Goal: Task Accomplishment & Management: Use online tool/utility

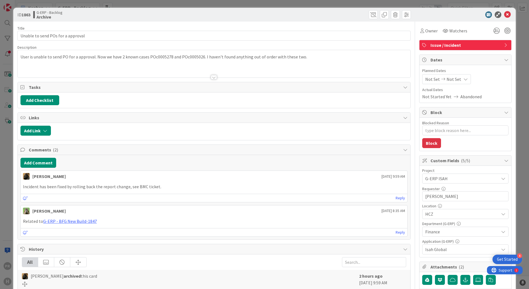
type textarea "x"
click at [504, 13] on icon at bounding box center [507, 14] width 7 height 7
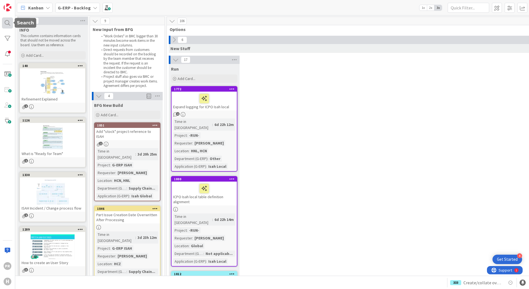
click at [10, 22] on div at bounding box center [7, 22] width 11 height 11
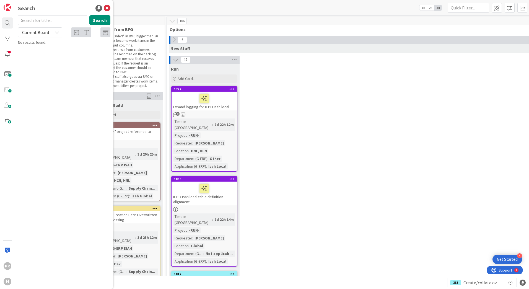
click at [43, 33] on span "Current Board" at bounding box center [35, 33] width 27 height 6
drag, startPoint x: 38, startPoint y: 56, endPoint x: 41, endPoint y: 46, distance: 10.3
click at [38, 56] on span "All Boards" at bounding box center [50, 55] width 58 height 8
click at [38, 17] on input "text" at bounding box center [52, 20] width 69 height 10
type input "1674"
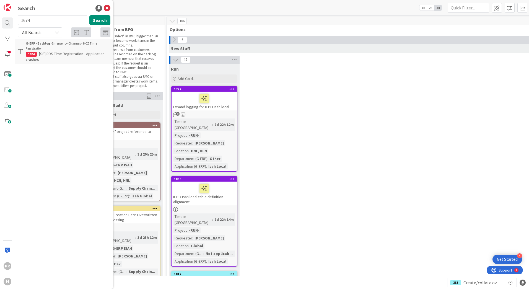
click at [65, 55] on span "[SS] RDS Time Registration - Application crashes" at bounding box center [65, 56] width 79 height 11
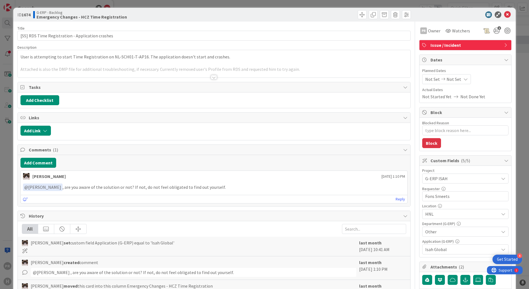
click at [211, 76] on div at bounding box center [214, 77] width 6 height 4
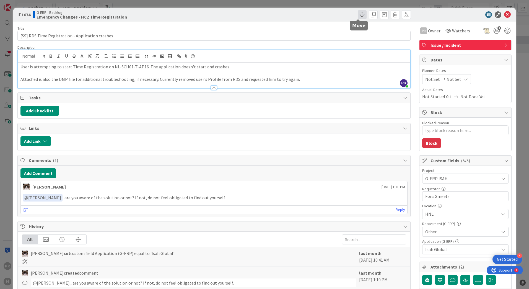
click at [358, 16] on span at bounding box center [362, 14] width 9 height 9
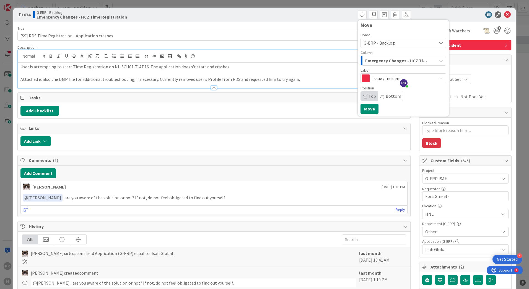
click at [373, 61] on span "Emergency Changes - HCZ Time Registration" at bounding box center [397, 60] width 64 height 7
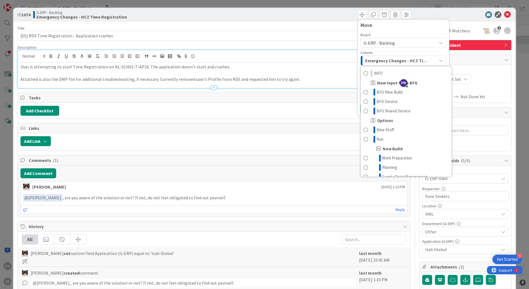
click at [375, 44] on span "G-ERP - Backlog" at bounding box center [378, 43] width 31 height 6
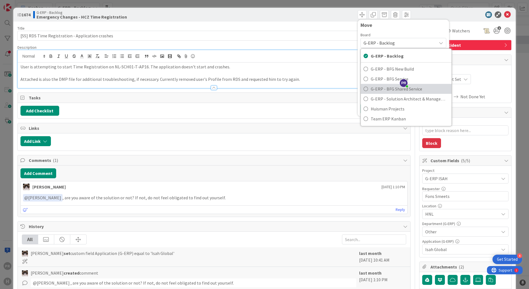
click at [373, 88] on span "G-ERP - BFG Shared Service" at bounding box center [410, 89] width 78 height 8
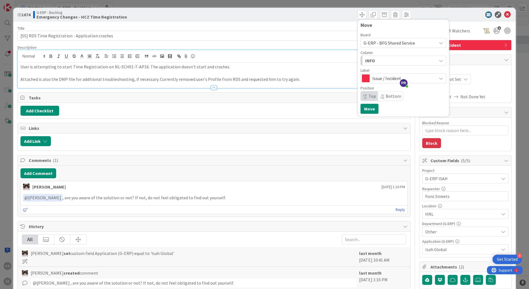
click at [371, 61] on div "INFO" at bounding box center [400, 60] width 73 height 9
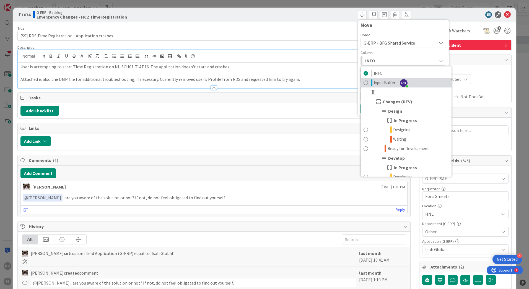
click at [377, 84] on span "Input Buffer" at bounding box center [385, 82] width 22 height 7
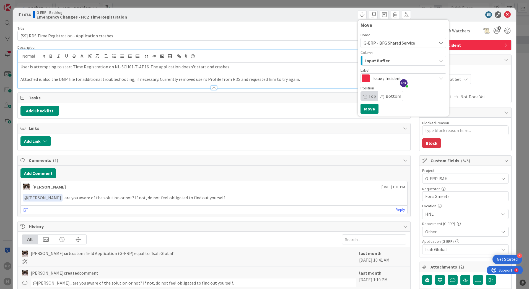
click at [374, 74] on div "Issue / Incident" at bounding box center [403, 78] width 86 height 10
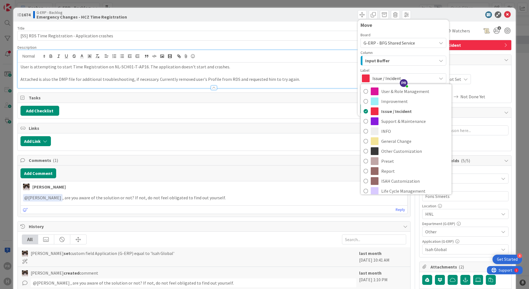
click at [374, 77] on span "Issue / Incident" at bounding box center [402, 78] width 61 height 8
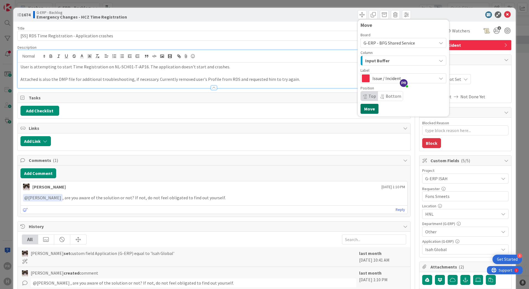
click at [370, 107] on button "Move" at bounding box center [369, 109] width 18 height 10
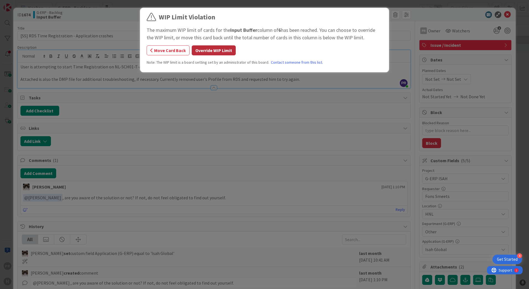
click at [204, 51] on button "Override WIP Limit" at bounding box center [214, 50] width 44 height 10
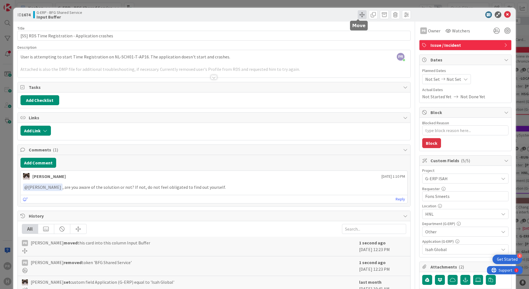
click at [358, 17] on span at bounding box center [362, 14] width 9 height 9
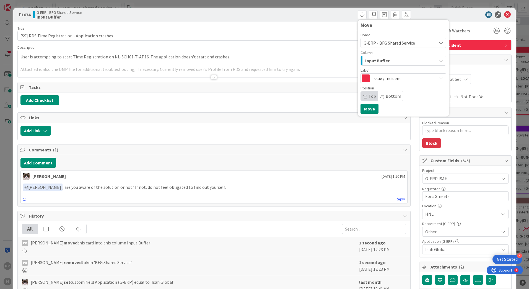
click at [373, 61] on span "Input Buffer" at bounding box center [377, 60] width 24 height 7
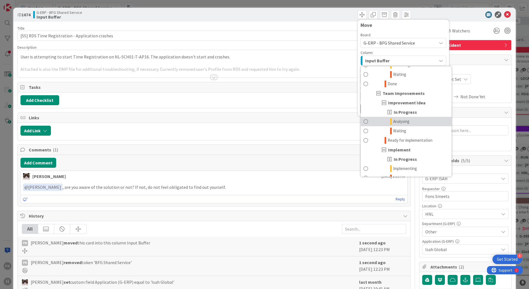
scroll to position [498, 0]
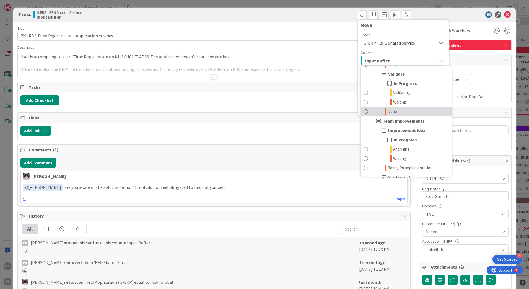
click at [389, 111] on span "Done" at bounding box center [391, 111] width 9 height 7
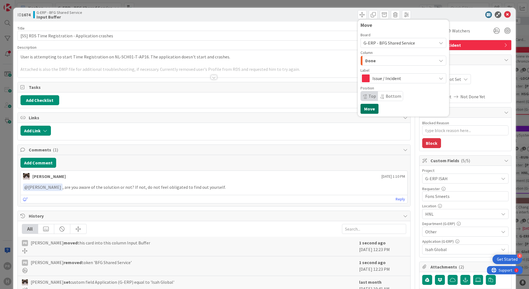
click at [367, 109] on button "Move" at bounding box center [369, 109] width 18 height 10
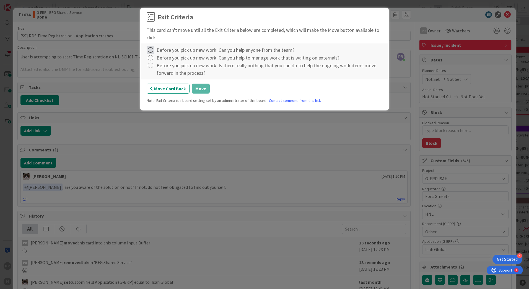
click at [150, 49] on icon at bounding box center [151, 50] width 8 height 8
click at [161, 70] on link "Not Applicable" at bounding box center [181, 69] width 69 height 8
click at [152, 58] on icon at bounding box center [151, 58] width 8 height 8
click at [158, 76] on link "Not Applicable" at bounding box center [181, 77] width 69 height 8
click at [150, 66] on icon at bounding box center [151, 66] width 8 height 8
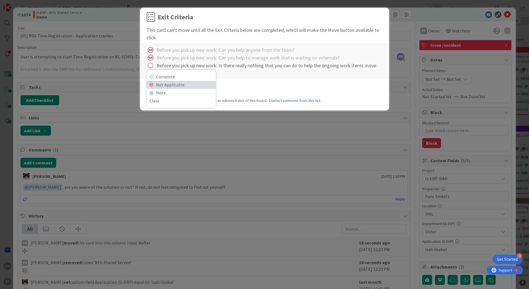
click at [158, 85] on link "Not Applicable" at bounding box center [181, 85] width 69 height 8
click at [204, 88] on button "Move" at bounding box center [201, 89] width 18 height 10
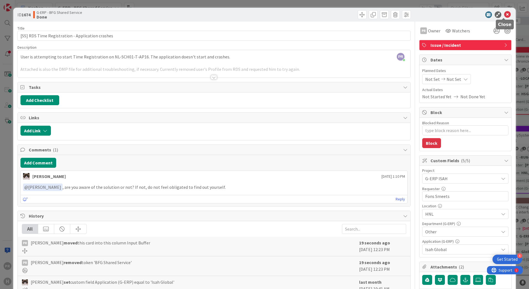
click at [504, 15] on icon at bounding box center [507, 14] width 7 height 7
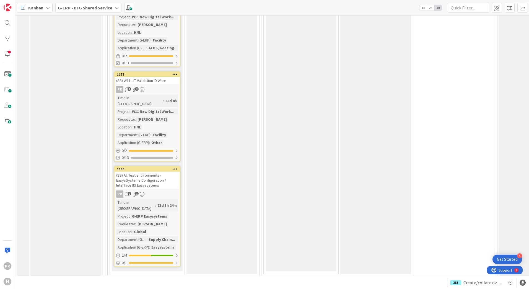
scroll to position [1576, 0]
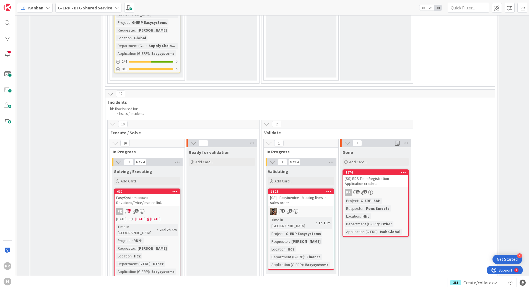
click at [379, 175] on div "[SS] RDS Time Registration - Application crashes" at bounding box center [375, 181] width 65 height 12
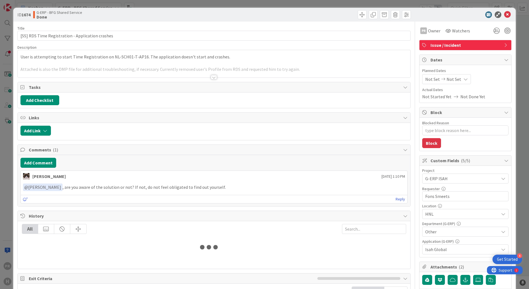
type textarea "x"
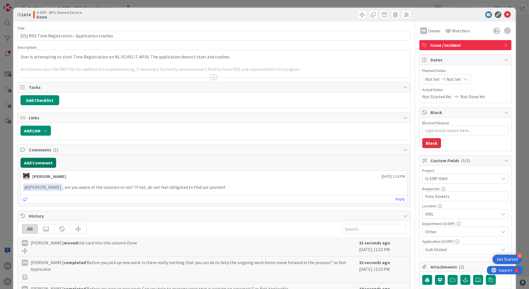
click at [45, 165] on button "Add Comment" at bounding box center [38, 163] width 36 height 10
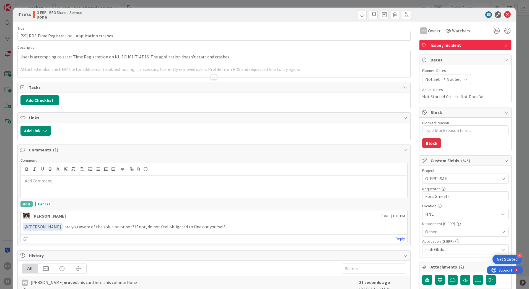
click at [66, 183] on p at bounding box center [214, 181] width 382 height 6
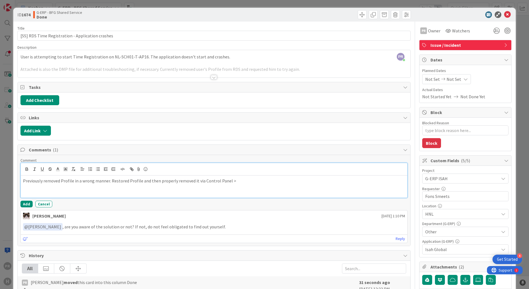
click at [232, 183] on p "Previously removed Profile in a wrong manner. Restored Profile and then properl…" at bounding box center [214, 181] width 382 height 6
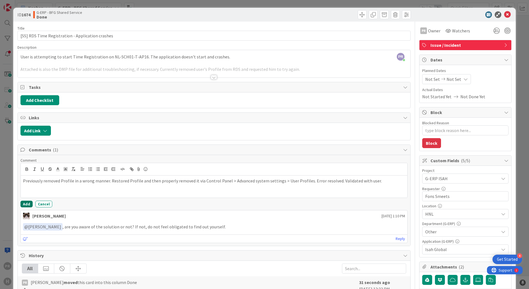
click at [21, 206] on button "Add" at bounding box center [26, 204] width 12 height 7
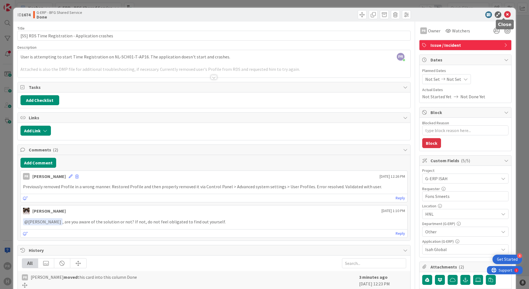
click at [504, 15] on icon at bounding box center [507, 14] width 7 height 7
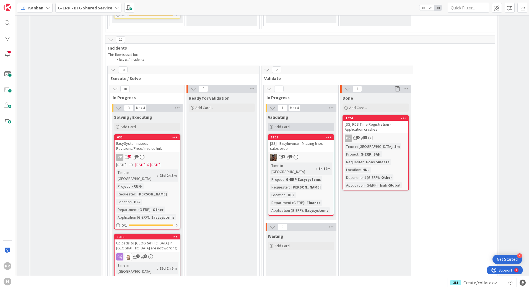
scroll to position [1604, 0]
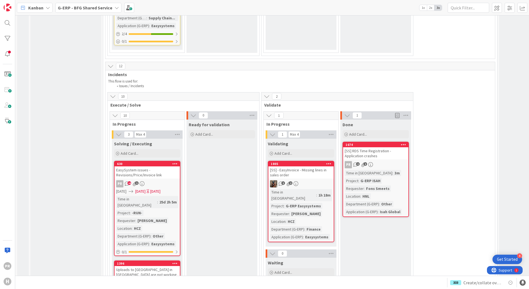
click at [301, 166] on div "[SS] - EasyInvoice - Missing lines in sales order" at bounding box center [300, 172] width 65 height 12
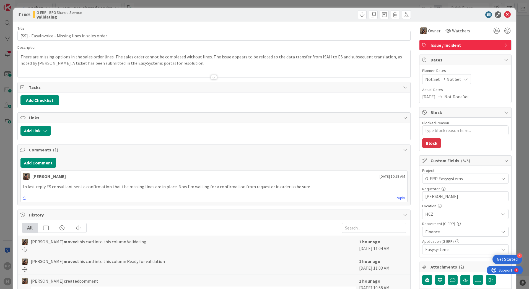
type textarea "x"
click at [504, 15] on icon at bounding box center [507, 14] width 7 height 7
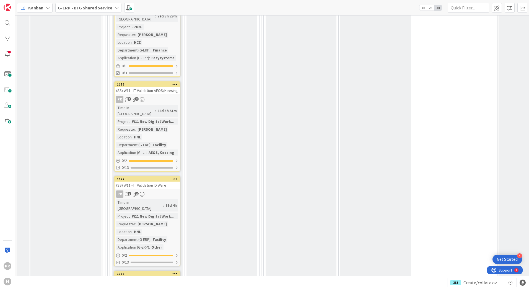
scroll to position [1272, 0]
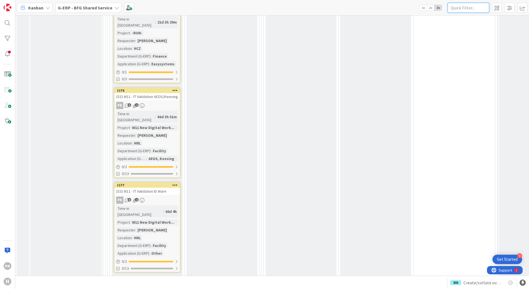
click at [468, 11] on input "text" at bounding box center [467, 8] width 41 height 10
type input "t"
click at [11, 23] on div at bounding box center [7, 22] width 11 height 11
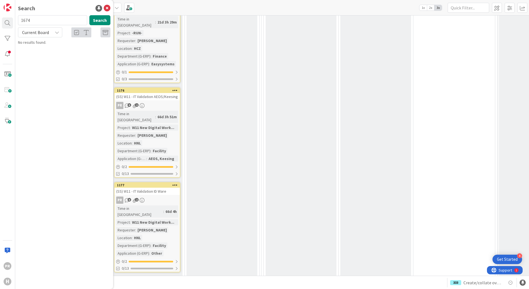
click at [44, 35] on span "Current Board" at bounding box center [35, 32] width 29 height 8
click at [42, 53] on span "All Boards" at bounding box center [50, 55] width 58 height 8
drag, startPoint x: 41, startPoint y: 23, endPoint x: 2, endPoint y: 22, distance: 39.6
click at [2, 22] on div "PR H Search 1674 Search All Boards Current Board All Boards G-ERP - BFG Shared …" at bounding box center [7, 144] width 15 height 289
type input "r"
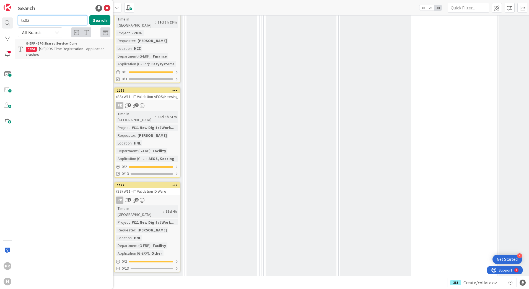
type input "ts03"
click at [70, 53] on p "[SS] NL-SCH01- TS03 running out of C: disk space" at bounding box center [68, 52] width 85 height 12
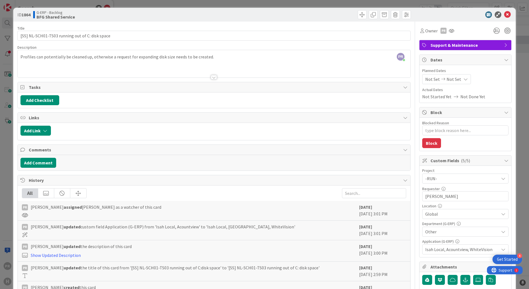
type textarea "x"
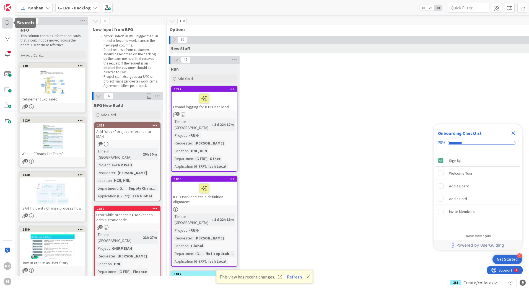
click at [9, 22] on div at bounding box center [7, 22] width 11 height 11
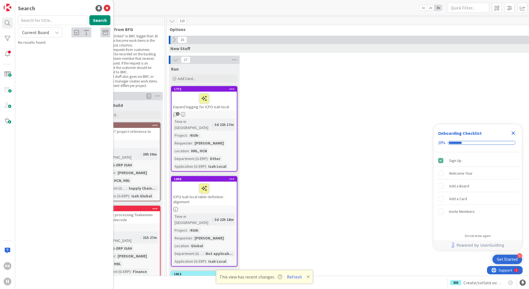
click at [32, 21] on input "text" at bounding box center [52, 20] width 69 height 10
type input "1863"
click at [46, 49] on span "Unable to send POs for a approval" at bounding box center [67, 48] width 57 height 5
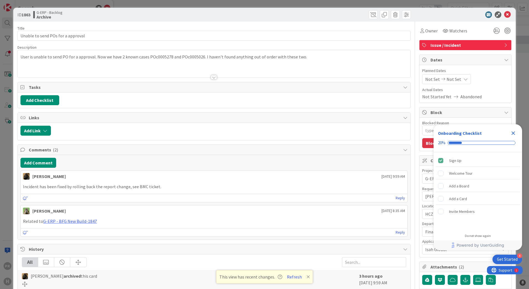
type textarea "x"
click at [504, 14] on icon at bounding box center [507, 14] width 7 height 7
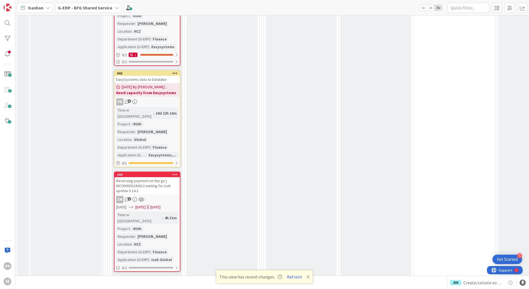
scroll to position [2711, 0]
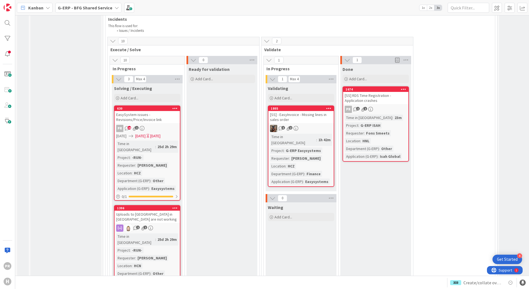
scroll to position [1576, 0]
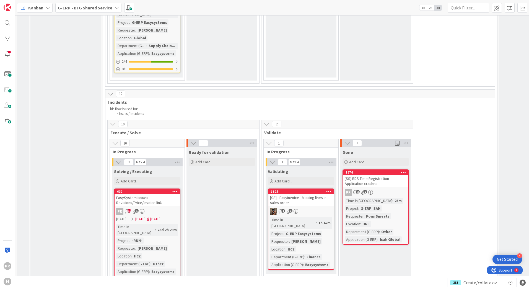
click at [380, 175] on div "[SS] RDS Time Registration - Application crashes" at bounding box center [375, 181] width 65 height 12
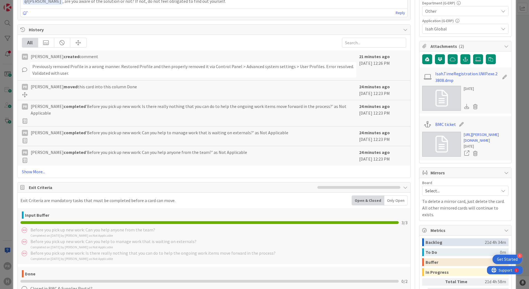
scroll to position [221, 0]
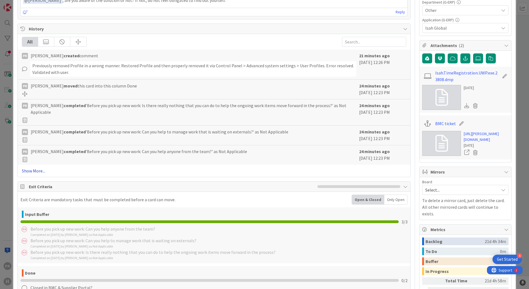
click at [38, 171] on link "Show More..." at bounding box center [214, 170] width 384 height 7
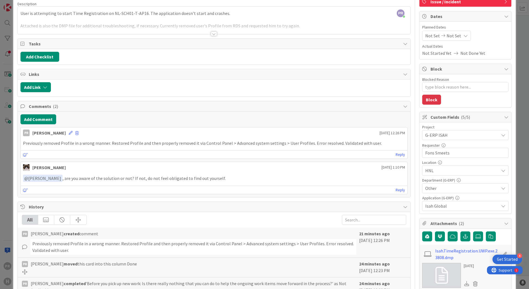
scroll to position [0, 0]
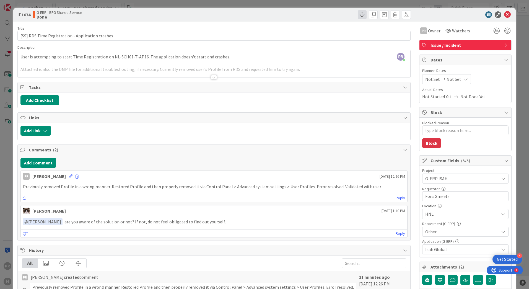
click at [358, 13] on span at bounding box center [362, 14] width 9 height 9
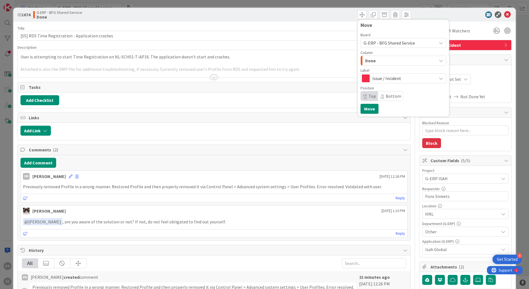
click at [378, 82] on span "Issue / Incident" at bounding box center [402, 78] width 61 height 8
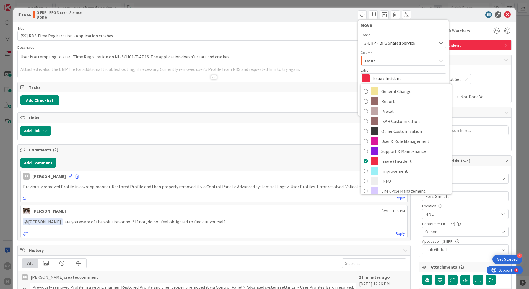
click at [378, 82] on span "Issue / Incident" at bounding box center [402, 78] width 61 height 8
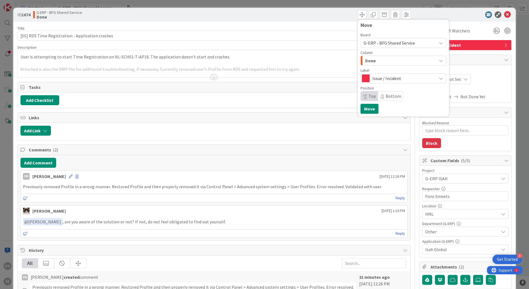
click at [376, 60] on div "Done" at bounding box center [400, 60] width 73 height 9
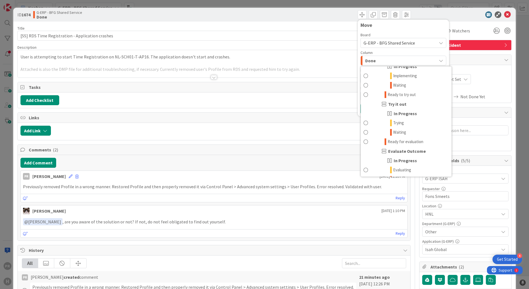
scroll to position [694, 0]
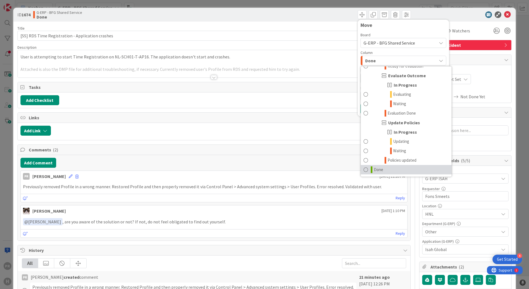
click at [379, 167] on link "Done" at bounding box center [406, 169] width 91 height 9
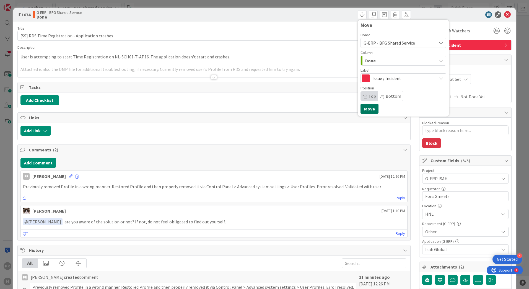
click at [364, 110] on button "Move" at bounding box center [369, 109] width 18 height 10
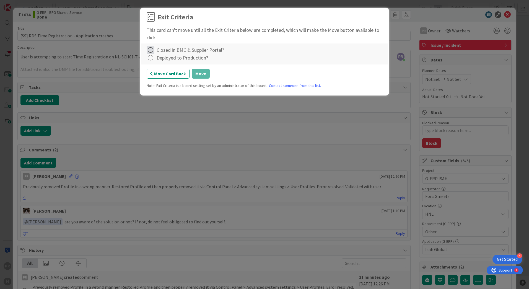
click at [151, 50] on icon at bounding box center [151, 50] width 8 height 8
click at [166, 63] on link "Complete" at bounding box center [181, 61] width 69 height 8
click at [150, 56] on icon at bounding box center [151, 58] width 8 height 8
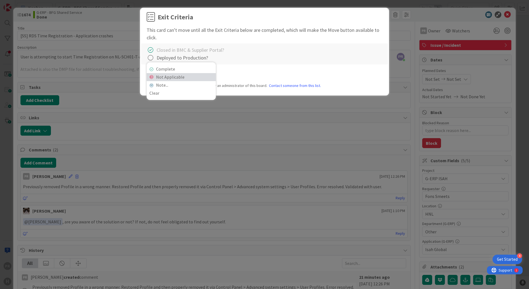
click at [169, 78] on link "Not Applicable" at bounding box center [181, 77] width 69 height 8
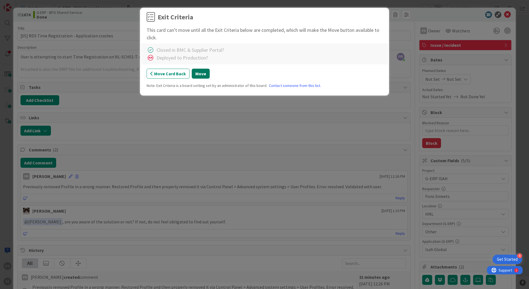
click at [201, 74] on button "Move" at bounding box center [201, 74] width 18 height 10
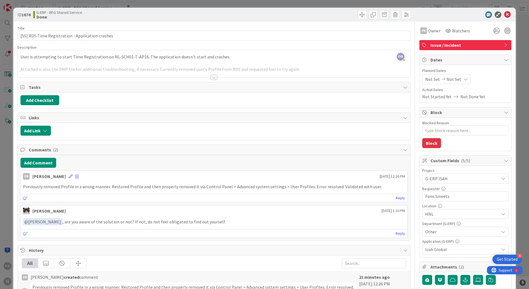
type textarea "x"
click at [504, 15] on icon at bounding box center [507, 14] width 7 height 7
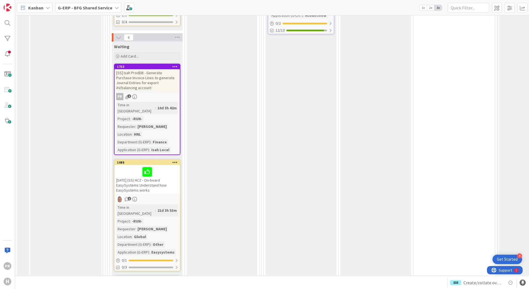
scroll to position [913, 0]
